Goal: Task Accomplishment & Management: Complete application form

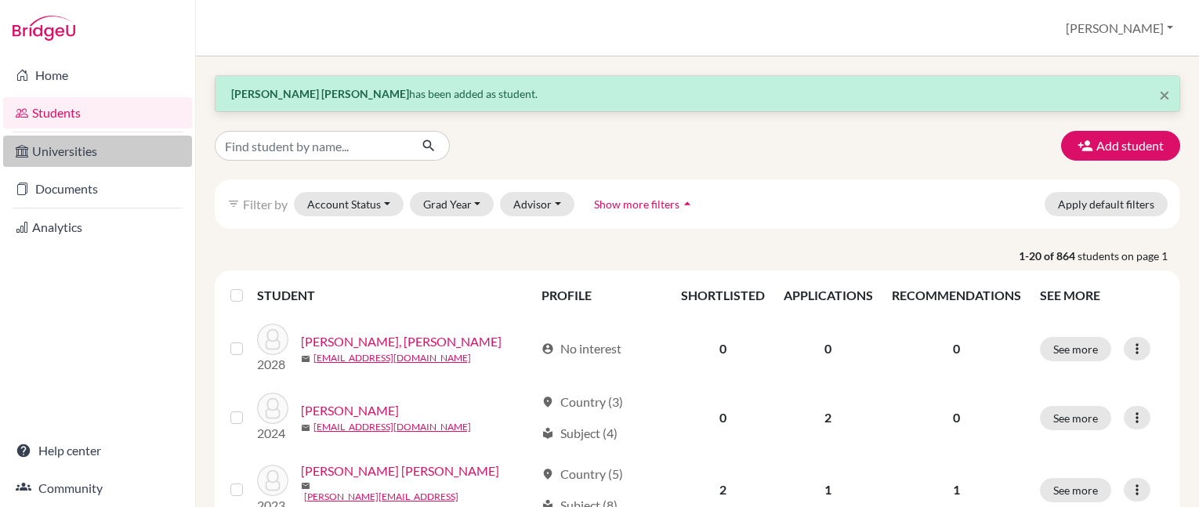
click at [57, 146] on link "Universities" at bounding box center [97, 151] width 189 height 31
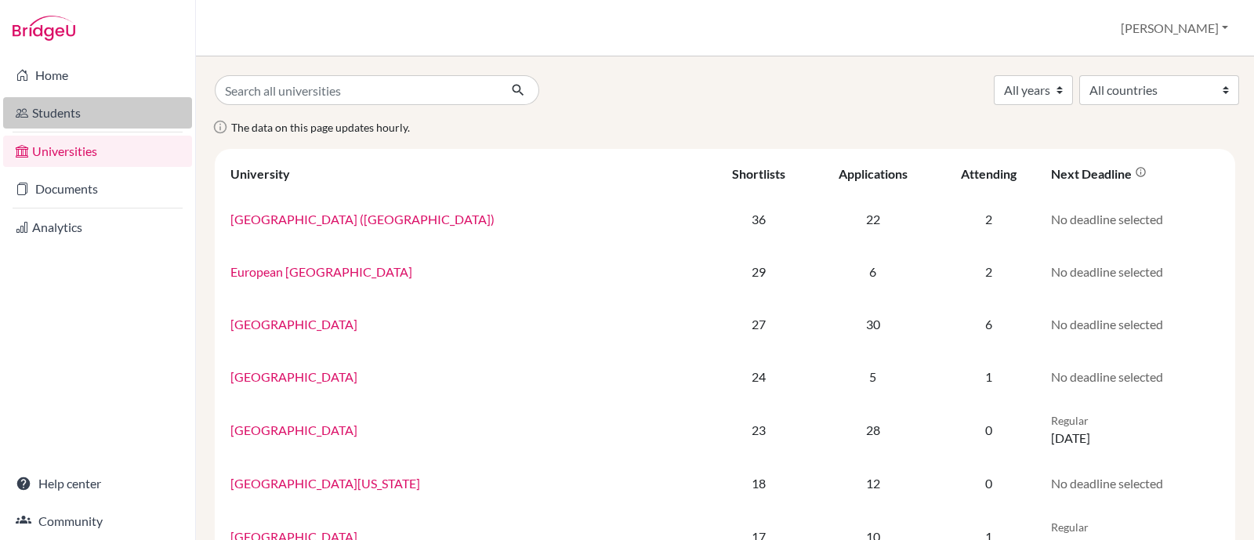
click at [64, 103] on link "Students" at bounding box center [97, 112] width 189 height 31
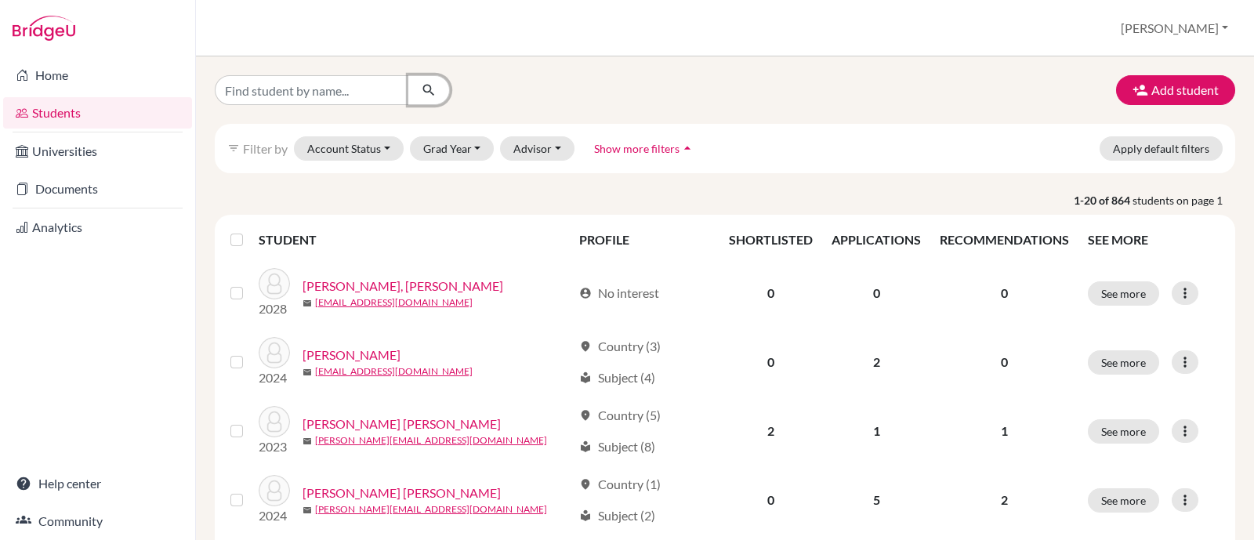
click at [419, 81] on button "submit" at bounding box center [429, 90] width 42 height 30
click at [273, 88] on input "Find student by name..." at bounding box center [312, 90] width 194 height 30
type input "j"
type input "mena"
click button "submit" at bounding box center [429, 90] width 42 height 30
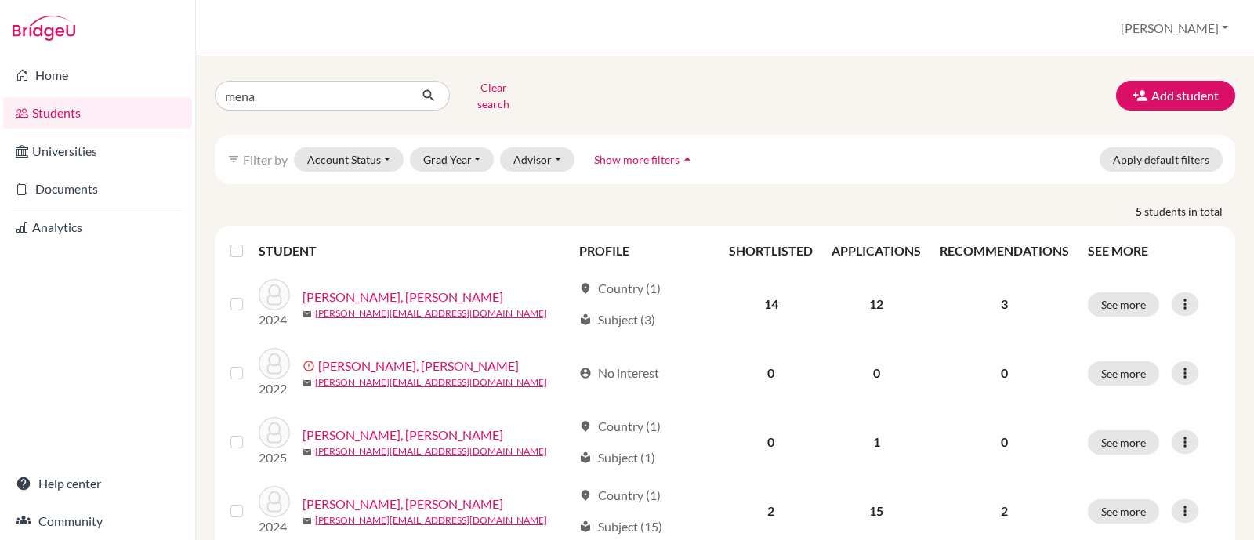
scroll to position [97, 0]
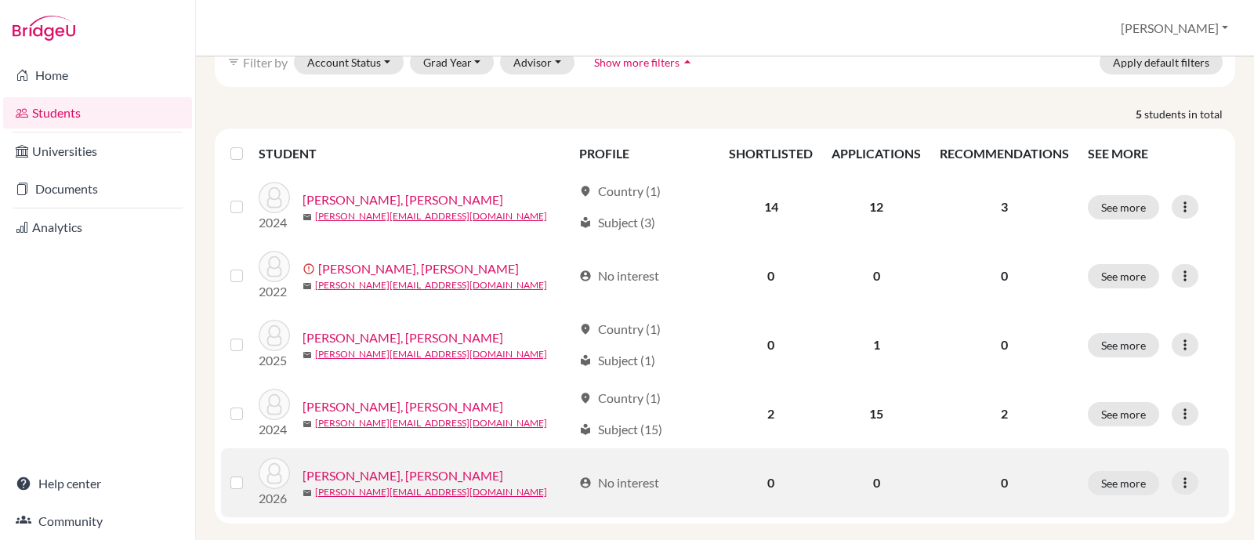
click at [366, 466] on link "Mena Prado, Pedro Jose" at bounding box center [403, 475] width 201 height 19
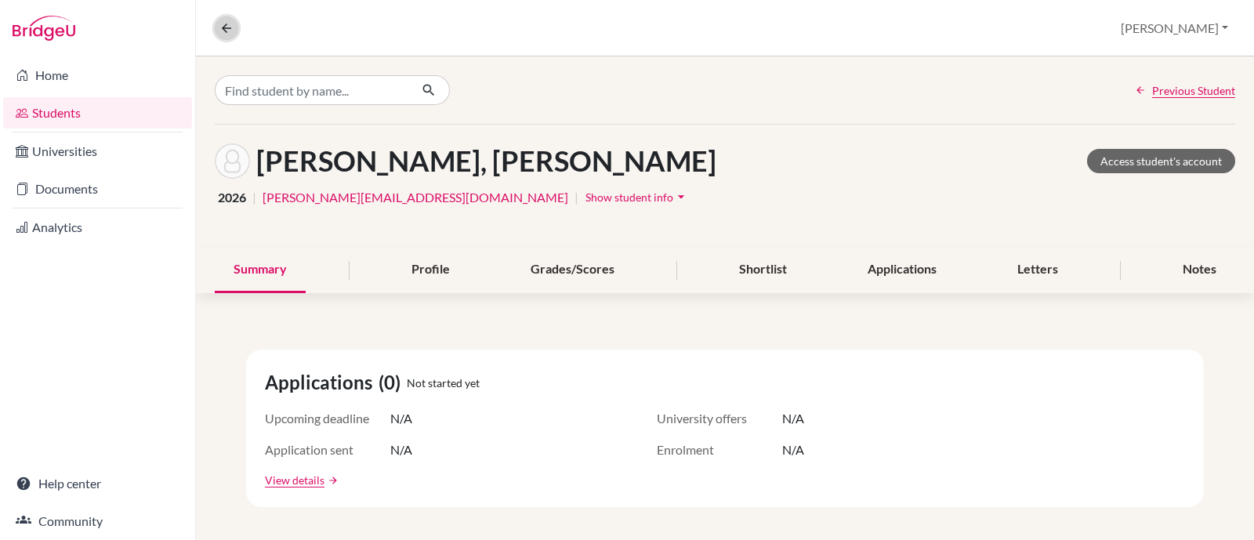
click at [231, 27] on icon at bounding box center [226, 28] width 14 height 14
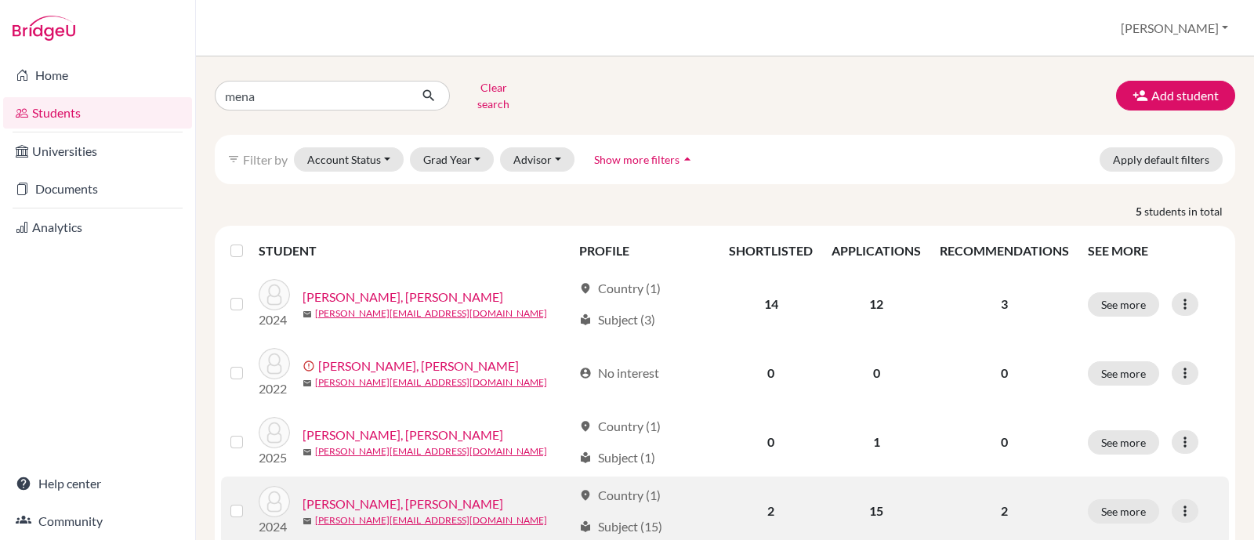
scroll to position [106, 0]
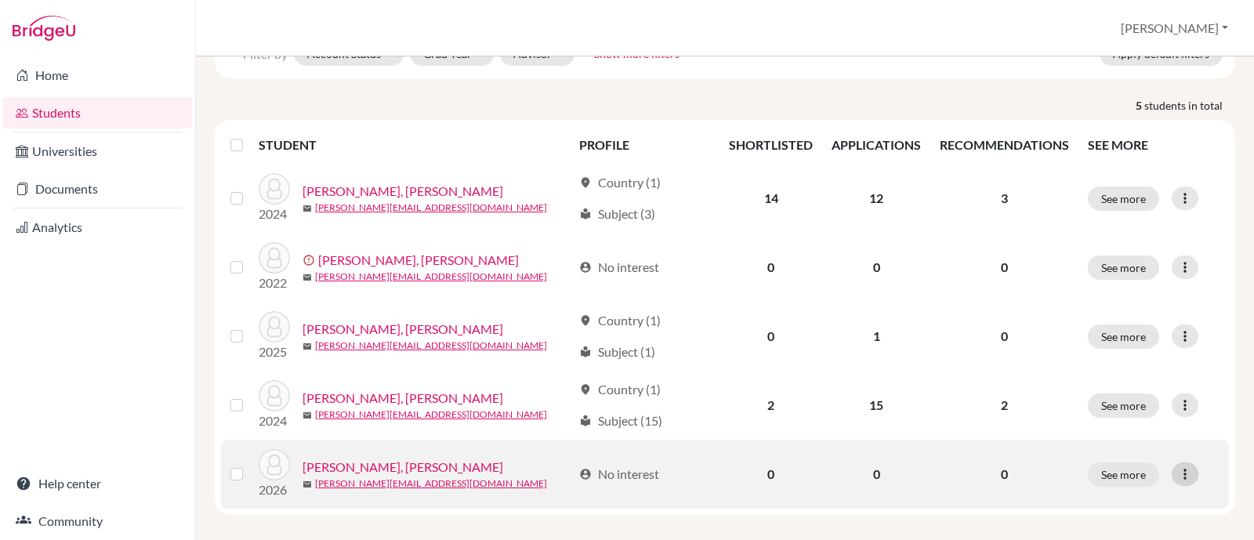
click at [1177, 466] on icon at bounding box center [1185, 474] width 16 height 16
click at [1118, 433] on button "Reset Password" at bounding box center [1104, 442] width 124 height 25
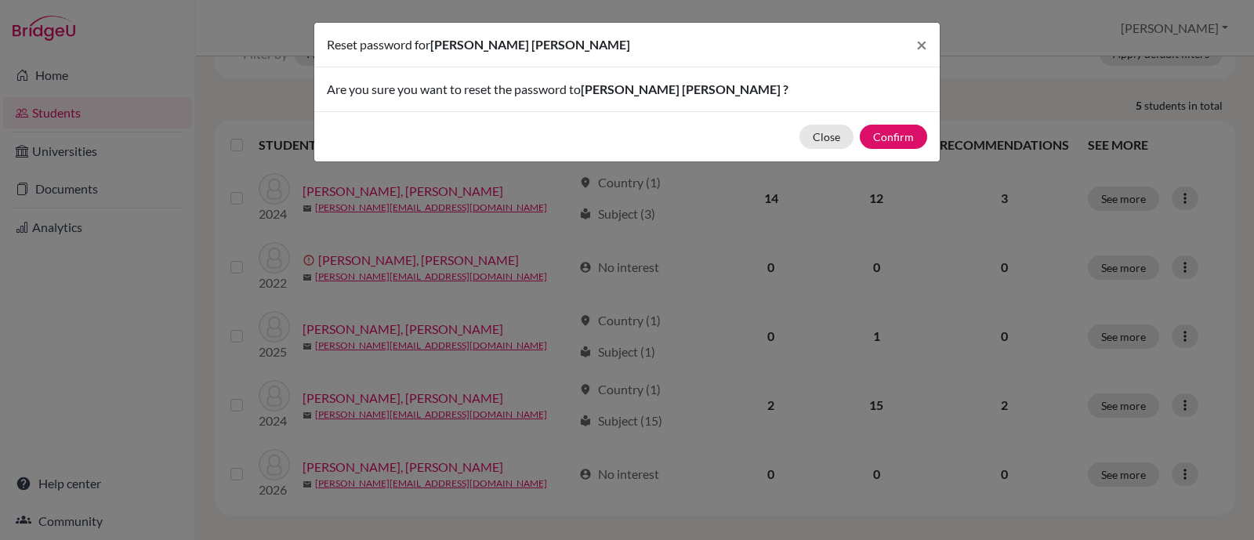
click at [1070, 27] on div "Reset password for Pedro Jose Mena Prado × Are you sure you want to reset the p…" at bounding box center [627, 270] width 1254 height 540
click at [899, 132] on button "Confirm" at bounding box center [893, 137] width 67 height 24
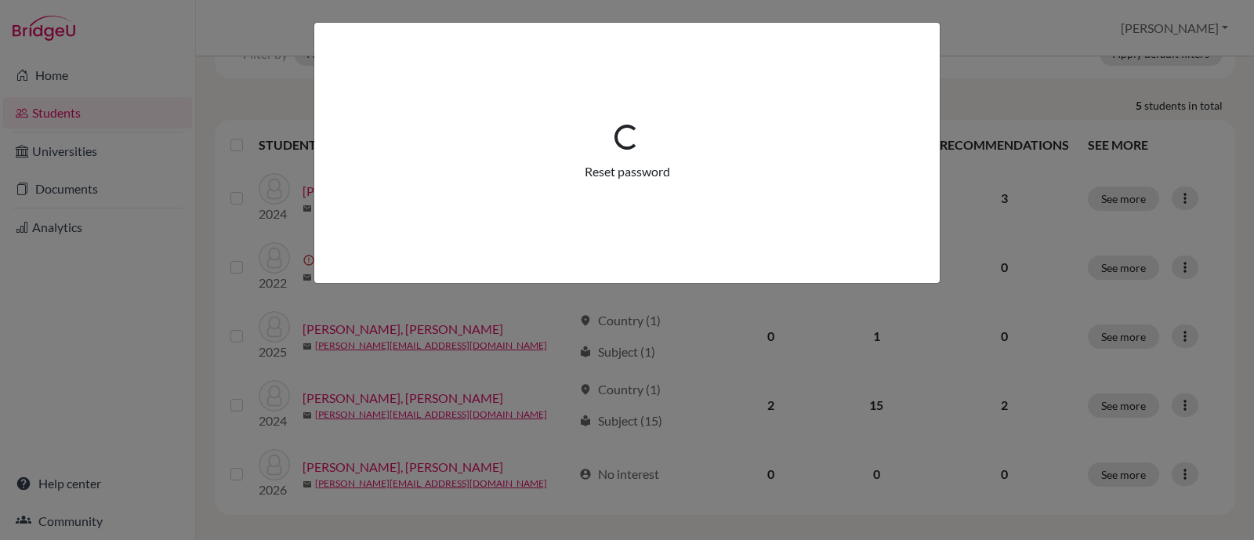
scroll to position [161, 0]
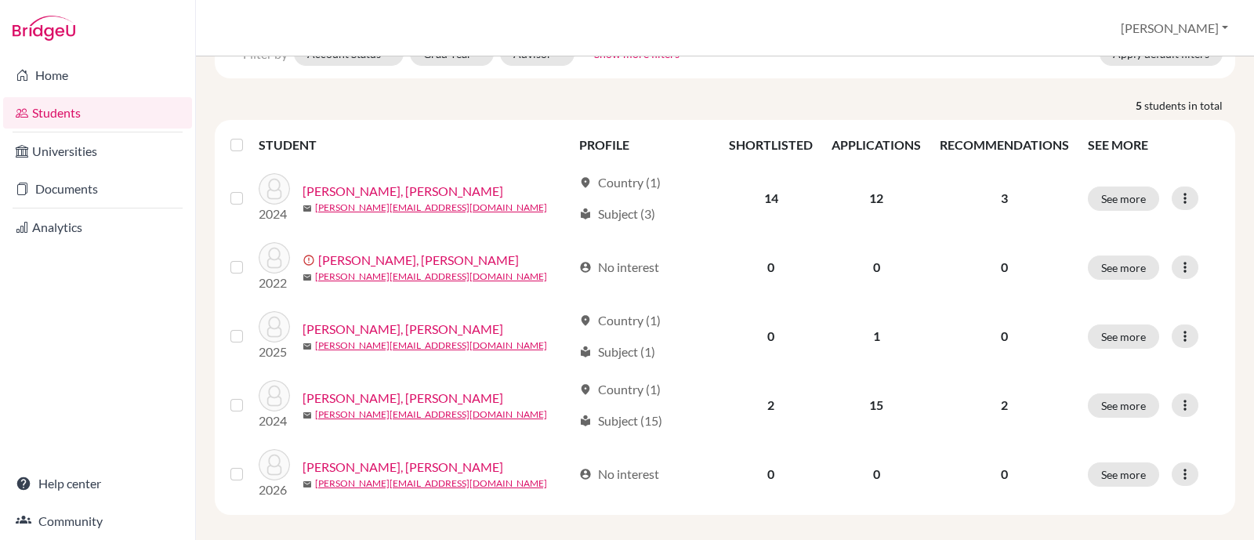
click at [63, 103] on link "Students" at bounding box center [97, 112] width 189 height 31
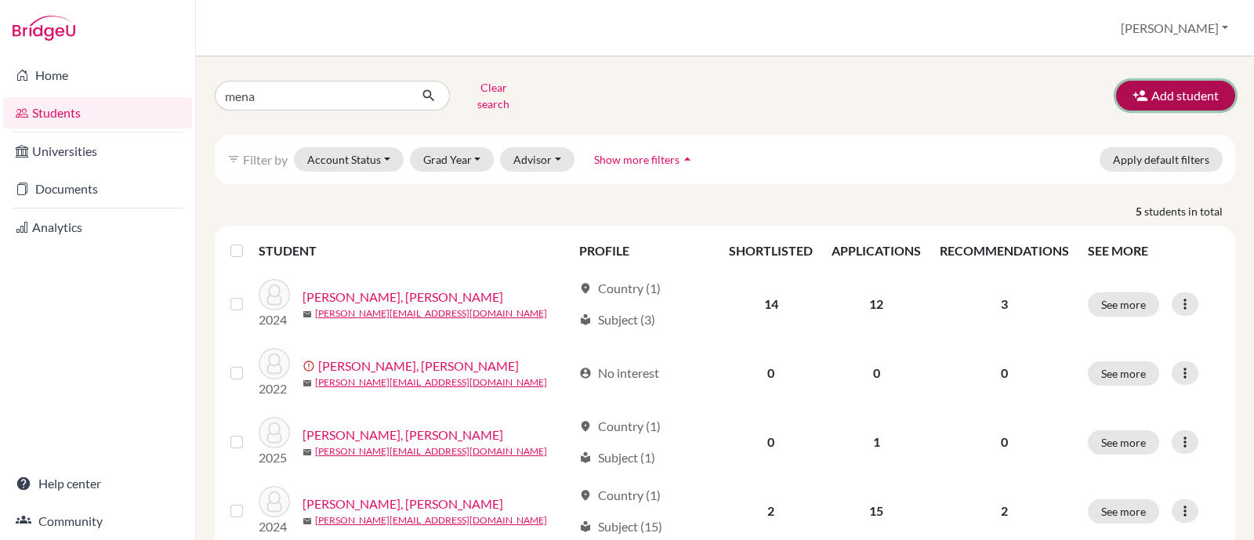
click at [1193, 82] on button "Add student" at bounding box center [1175, 96] width 119 height 30
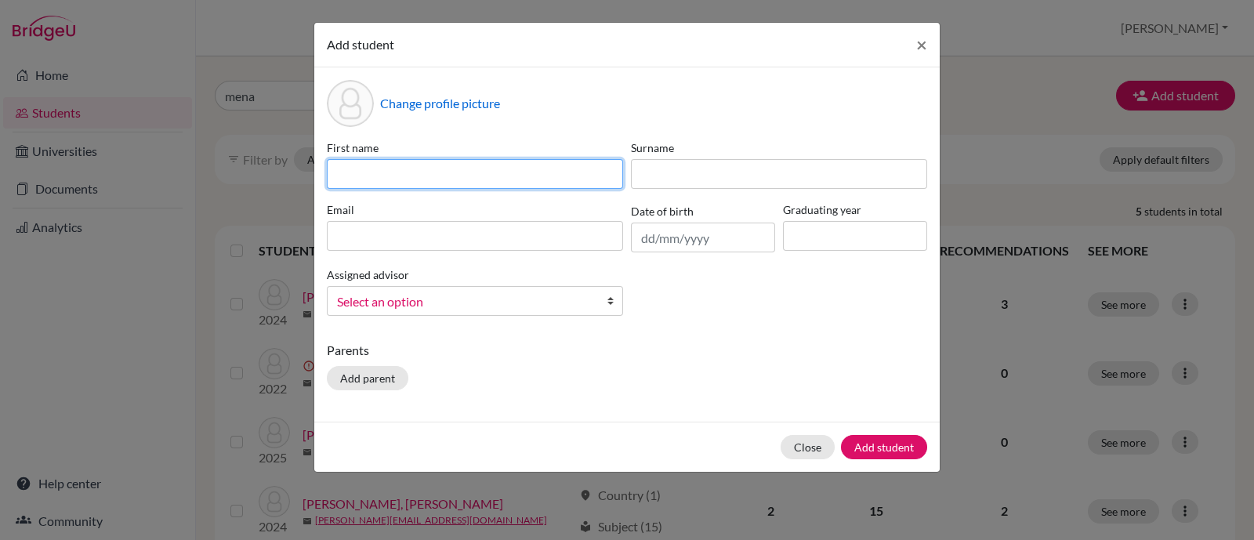
click at [414, 166] on input at bounding box center [475, 174] width 296 height 30
paste input "Valentina Fiorella Ponticelli Alemán"
drag, startPoint x: 549, startPoint y: 174, endPoint x: 430, endPoint y: 166, distance: 118.6
click at [430, 166] on input "Valentina Fiorella Ponticelli Alemán" at bounding box center [475, 174] width 296 height 30
type input "Valentina Fiorella"
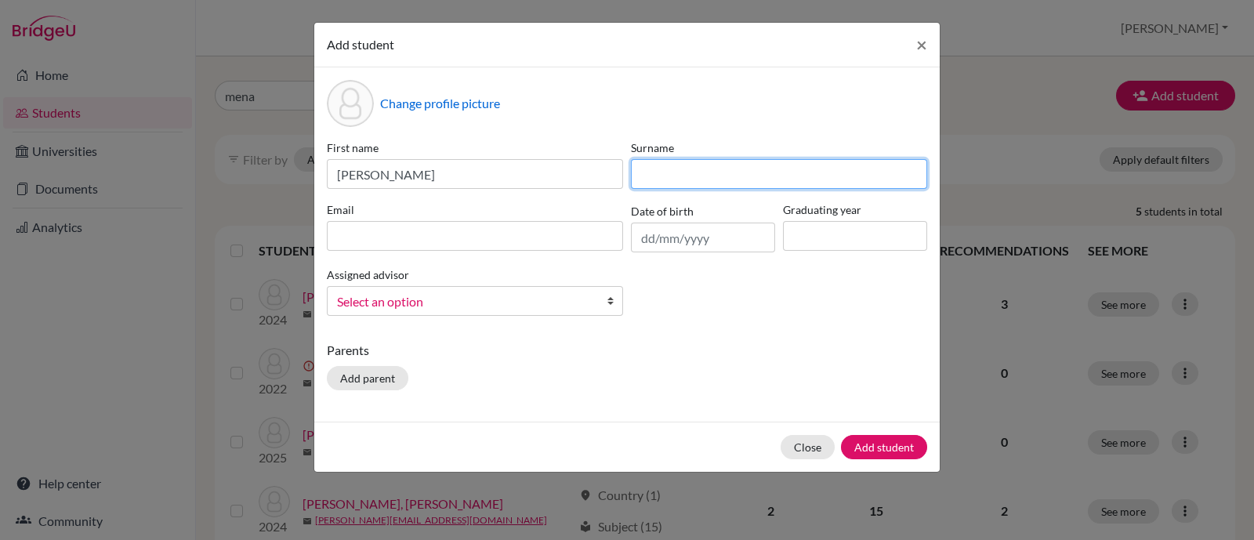
click at [654, 164] on input at bounding box center [779, 174] width 296 height 30
paste input "Ponticelli Alemán"
click at [645, 179] on input "Ponticelli Alemán" at bounding box center [779, 174] width 296 height 30
type input "Ponticelli Alemán"
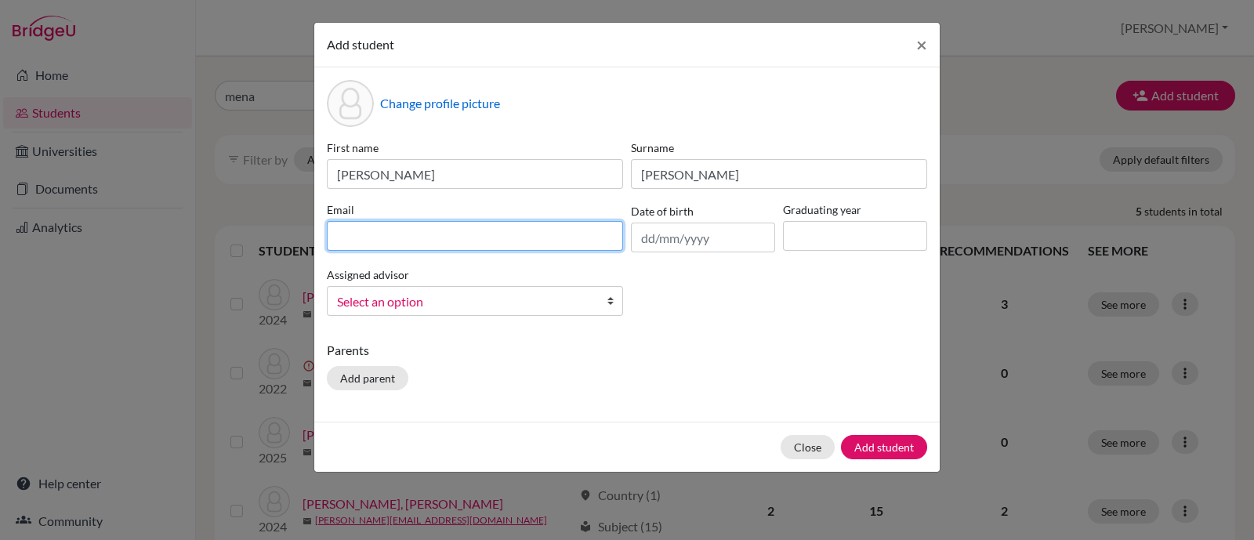
click at [361, 233] on input at bounding box center [475, 236] width 296 height 30
paste input "Valentina_Ponticelli@menoruio.edu.ec"
type input "Valentina_Ponticelli@menoruio.edu.ec"
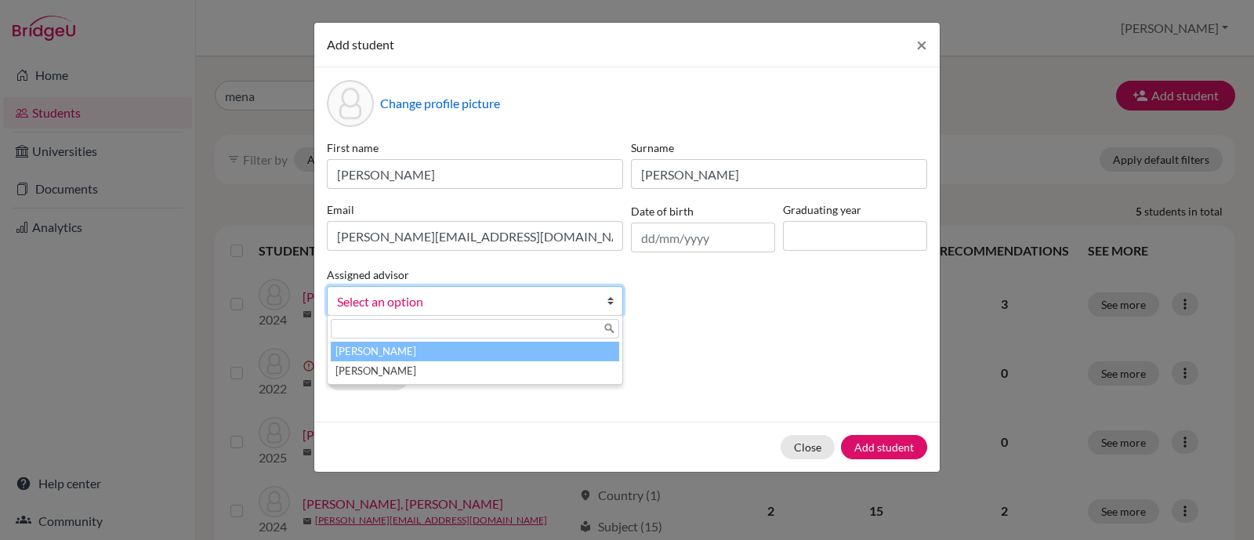
click at [611, 303] on b at bounding box center [615, 301] width 16 height 28
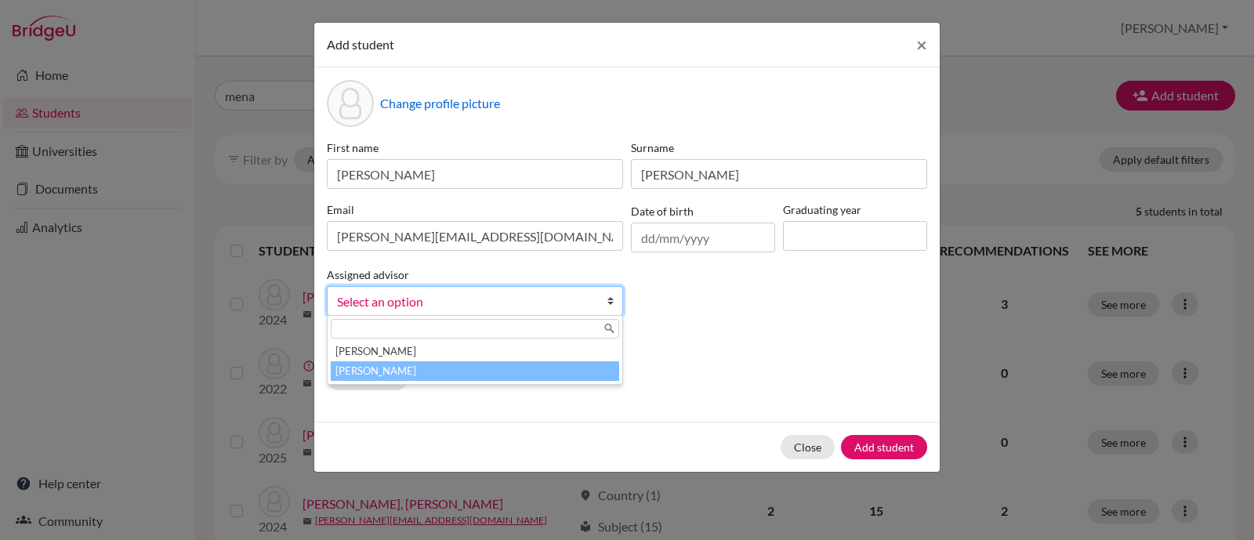
click at [419, 370] on li "[PERSON_NAME]" at bounding box center [475, 371] width 288 height 20
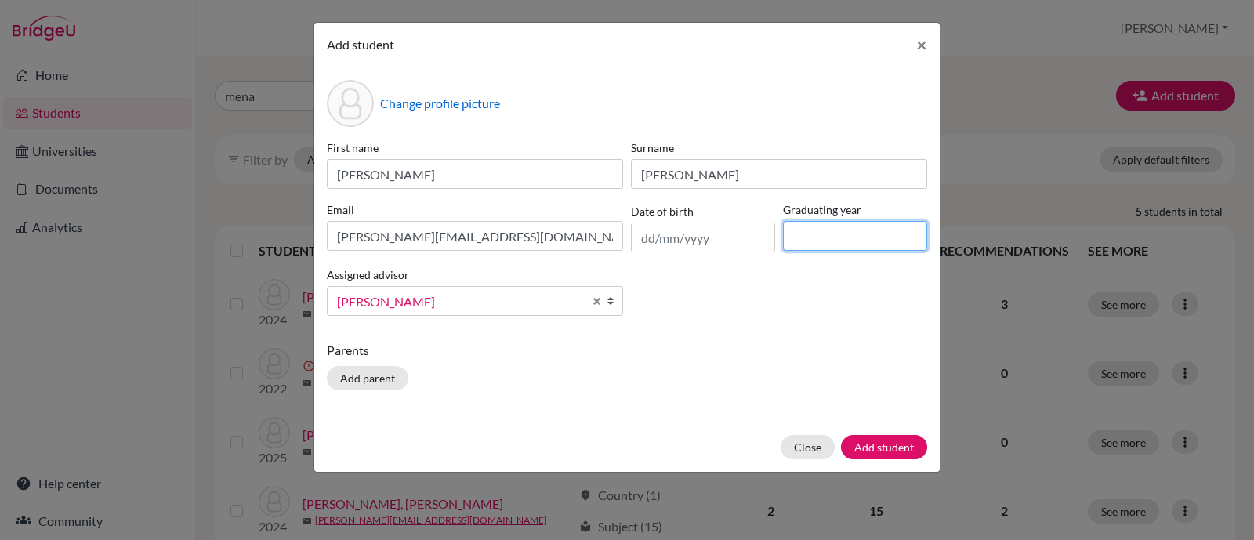
click at [855, 230] on input at bounding box center [855, 236] width 144 height 30
type input "2026"
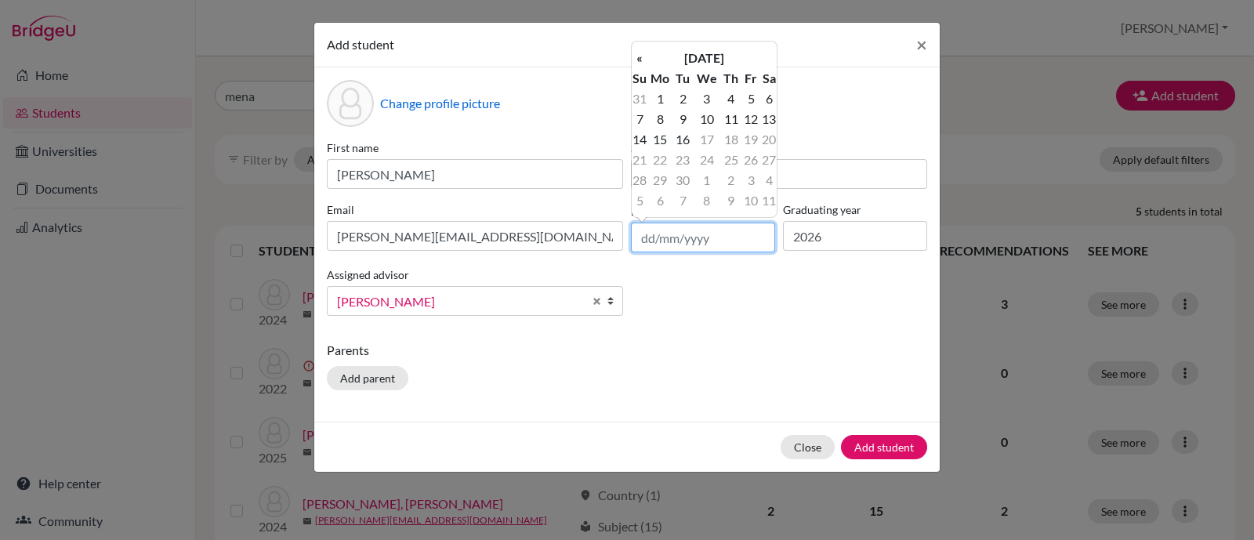
click at [669, 240] on input "text" at bounding box center [703, 238] width 144 height 30
click at [724, 56] on th "September 2025" at bounding box center [704, 58] width 114 height 20
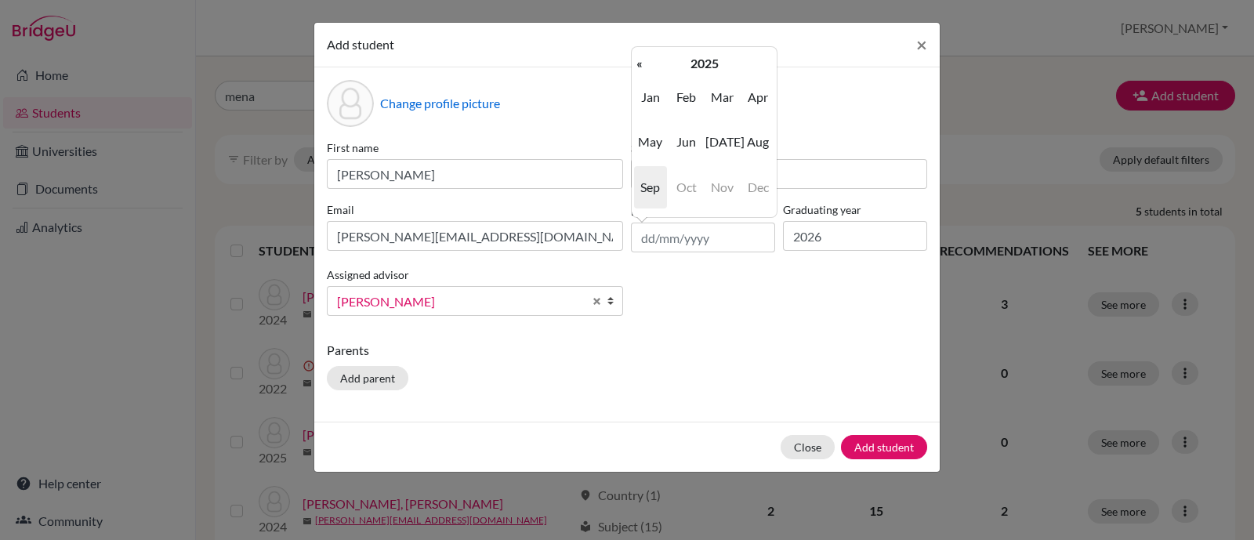
click at [724, 56] on th "2025" at bounding box center [704, 63] width 114 height 20
click at [698, 57] on th "2020-2029" at bounding box center [704, 63] width 114 height 20
click at [649, 144] on span "2030" at bounding box center [650, 142] width 33 height 42
click at [693, 92] on span "2000" at bounding box center [686, 97] width 33 height 42
click at [647, 177] on span "2007" at bounding box center [650, 187] width 33 height 42
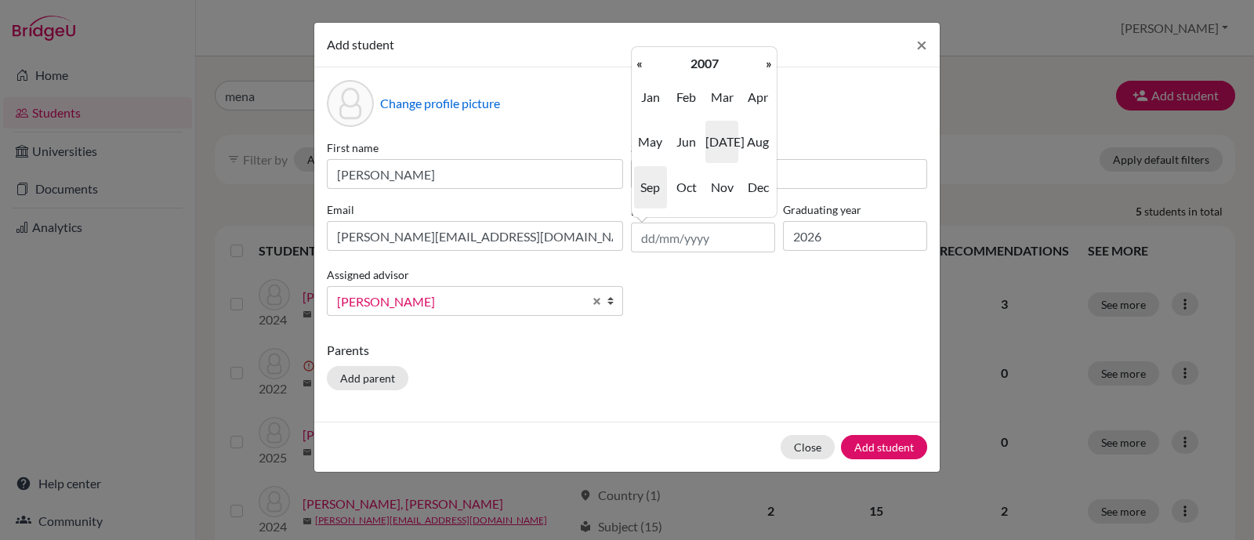
click at [724, 136] on span "Jul" at bounding box center [721, 142] width 33 height 42
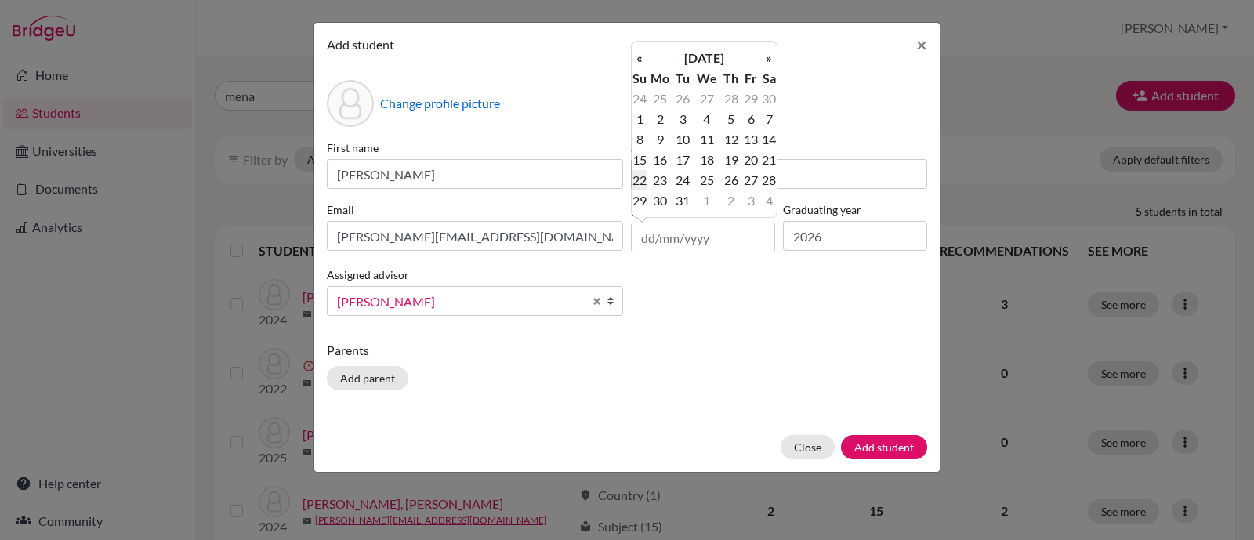
click at [643, 176] on td "22" at bounding box center [640, 180] width 16 height 20
type input "22/07/2007"
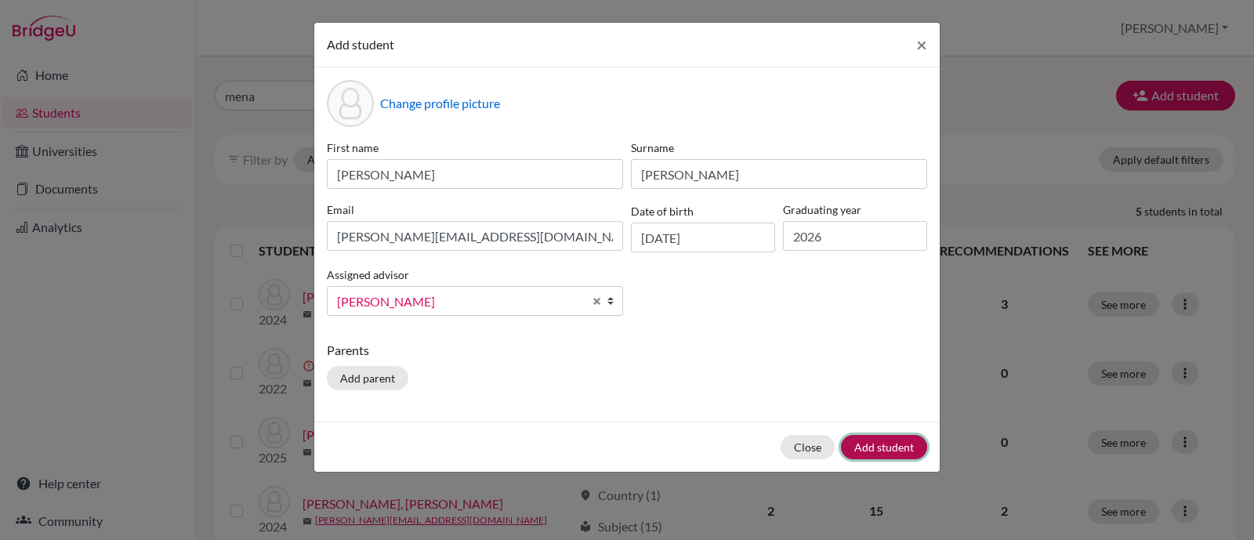
click at [890, 448] on button "Add student" at bounding box center [884, 447] width 86 height 24
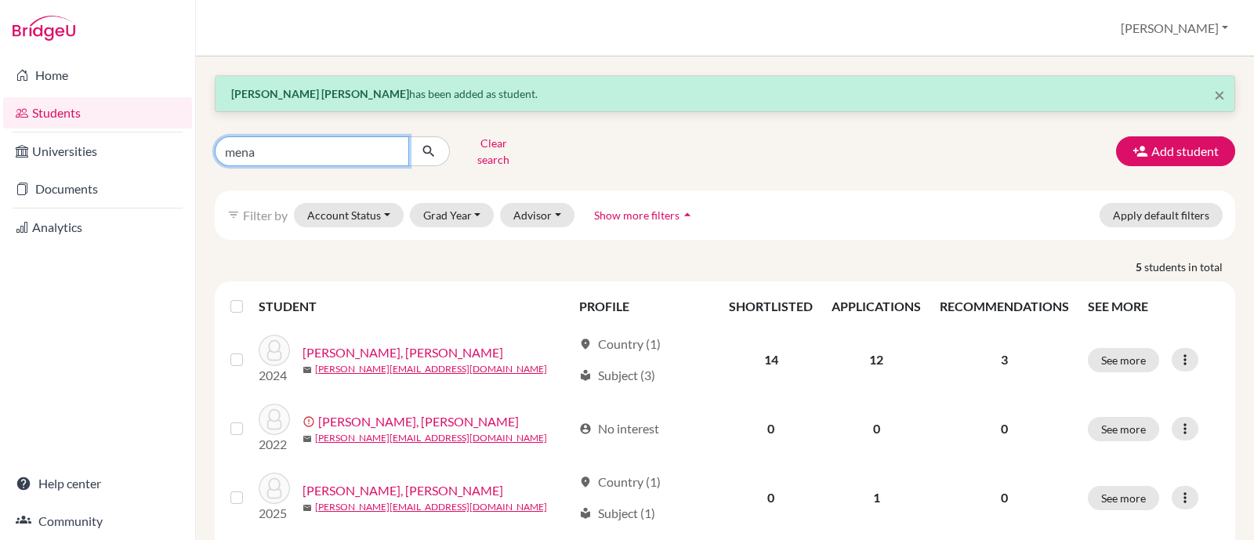
click at [288, 145] on input "mena" at bounding box center [312, 151] width 194 height 30
type input "m"
type input "flores"
click button "submit" at bounding box center [429, 151] width 42 height 30
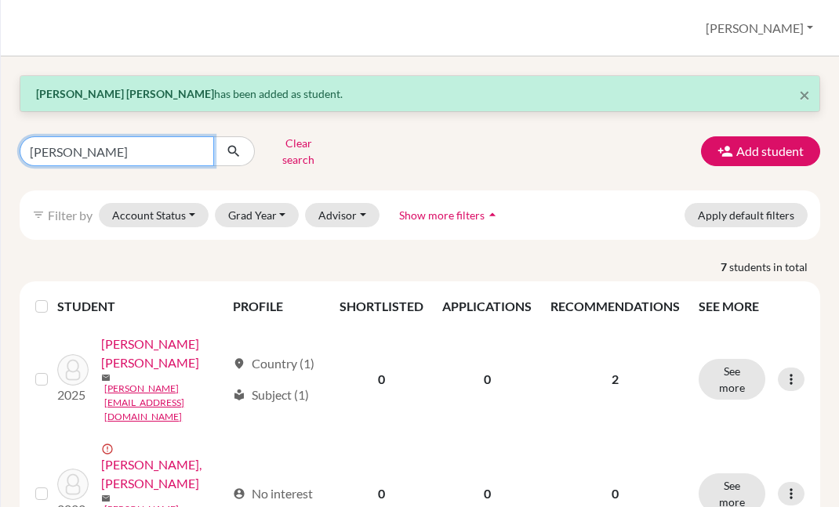
click at [196, 150] on input "flores" at bounding box center [117, 151] width 194 height 30
click at [197, 147] on input "flores" at bounding box center [117, 151] width 194 height 30
type input "torres"
click button "submit" at bounding box center [234, 151] width 42 height 30
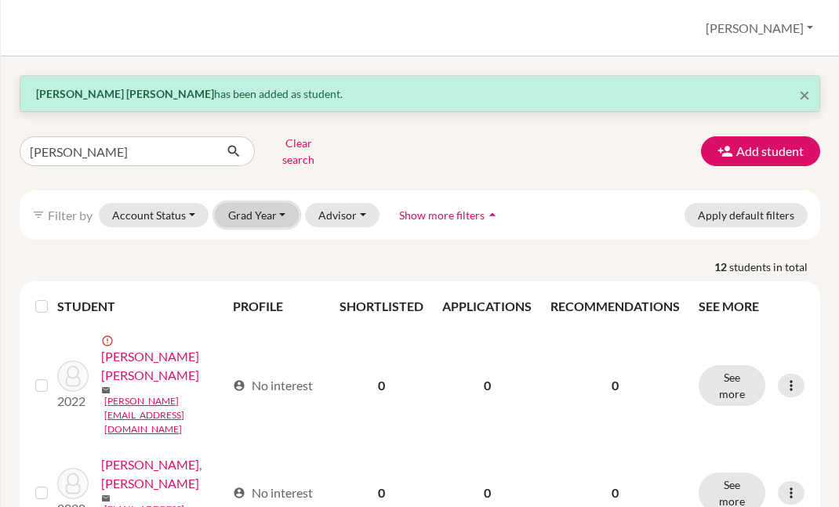
click at [247, 203] on button "Grad Year" at bounding box center [257, 215] width 85 height 24
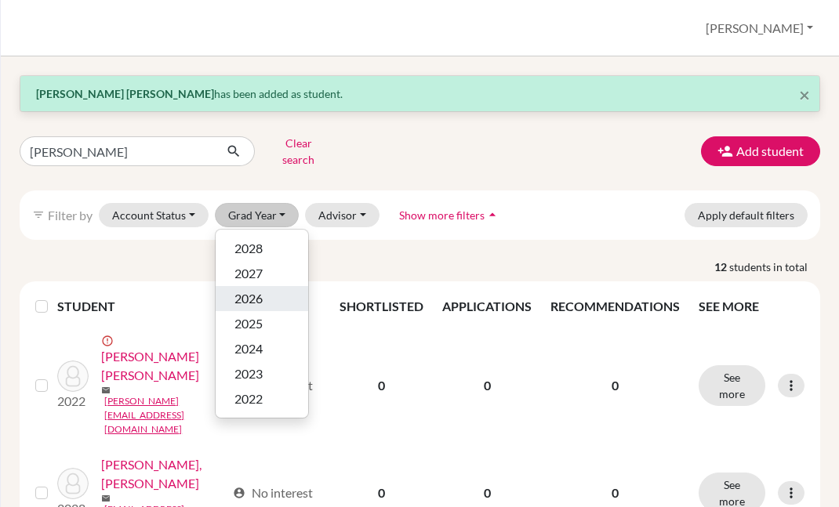
click at [259, 289] on span "2026" at bounding box center [248, 298] width 28 height 19
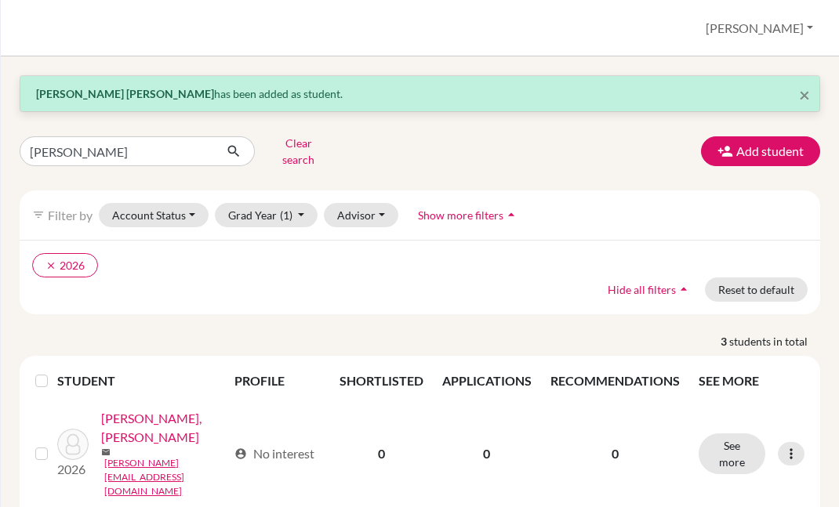
scroll to position [208, 0]
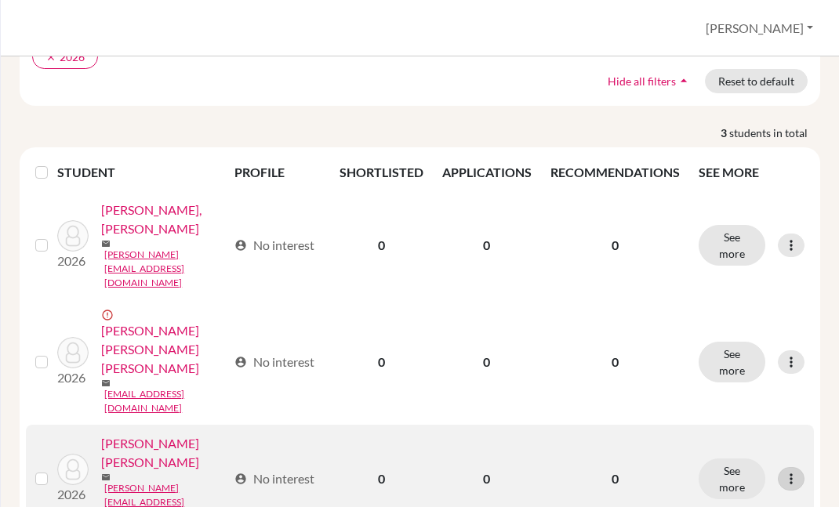
click at [783, 471] on icon at bounding box center [791, 479] width 16 height 16
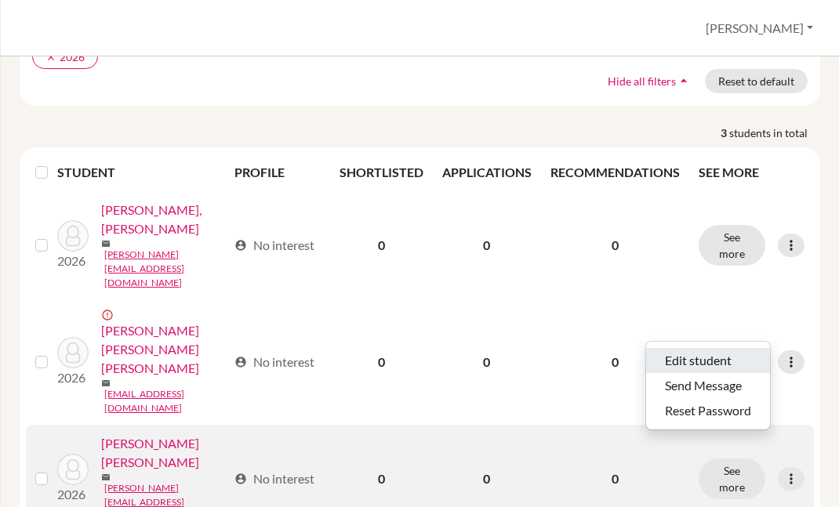
click at [713, 354] on button "Edit student" at bounding box center [708, 360] width 124 height 25
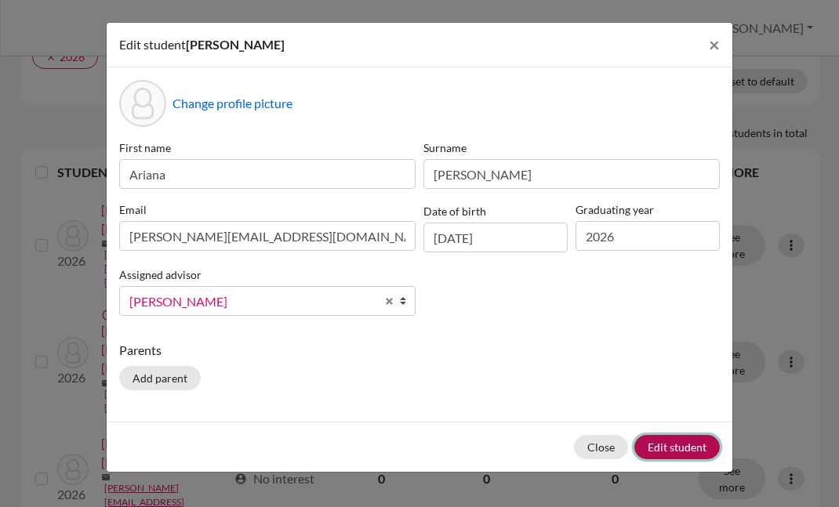
click at [654, 437] on button "Edit student" at bounding box center [676, 447] width 85 height 24
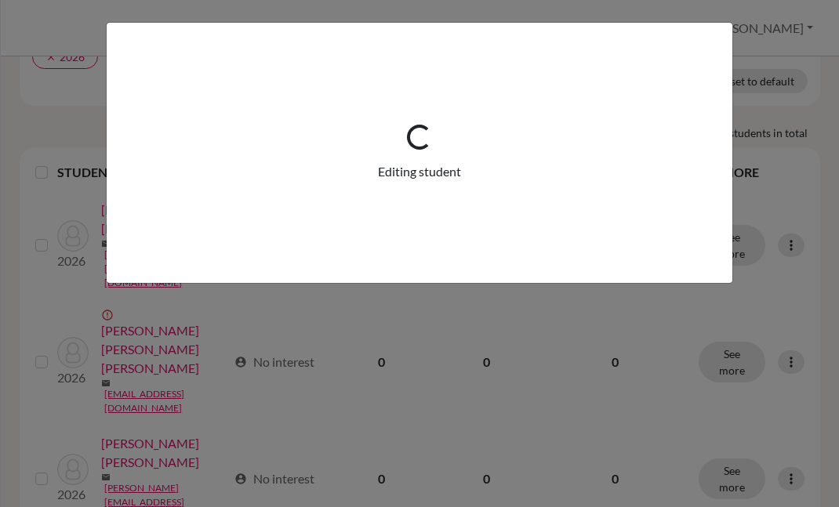
scroll to position [0, 0]
